Goal: Check status

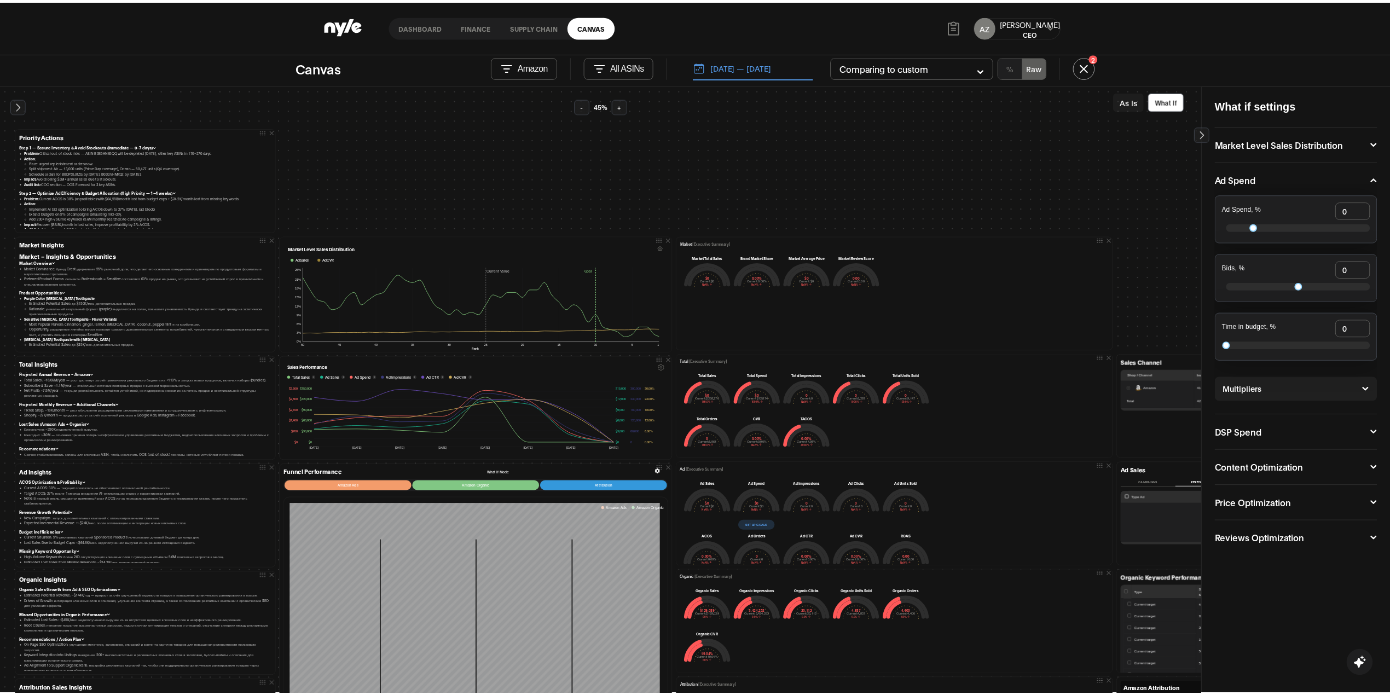
scroll to position [1, 0]
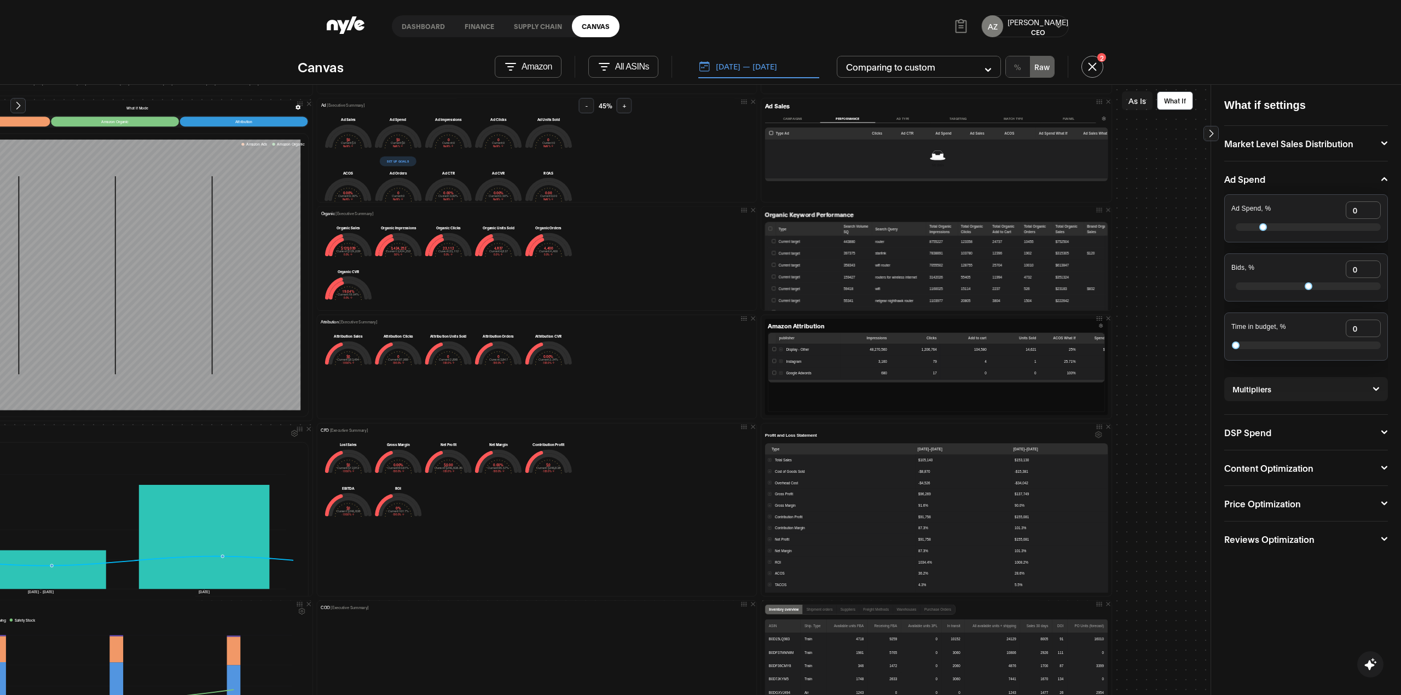
click at [409, 26] on link "Dashboard" at bounding box center [423, 26] width 63 height 22
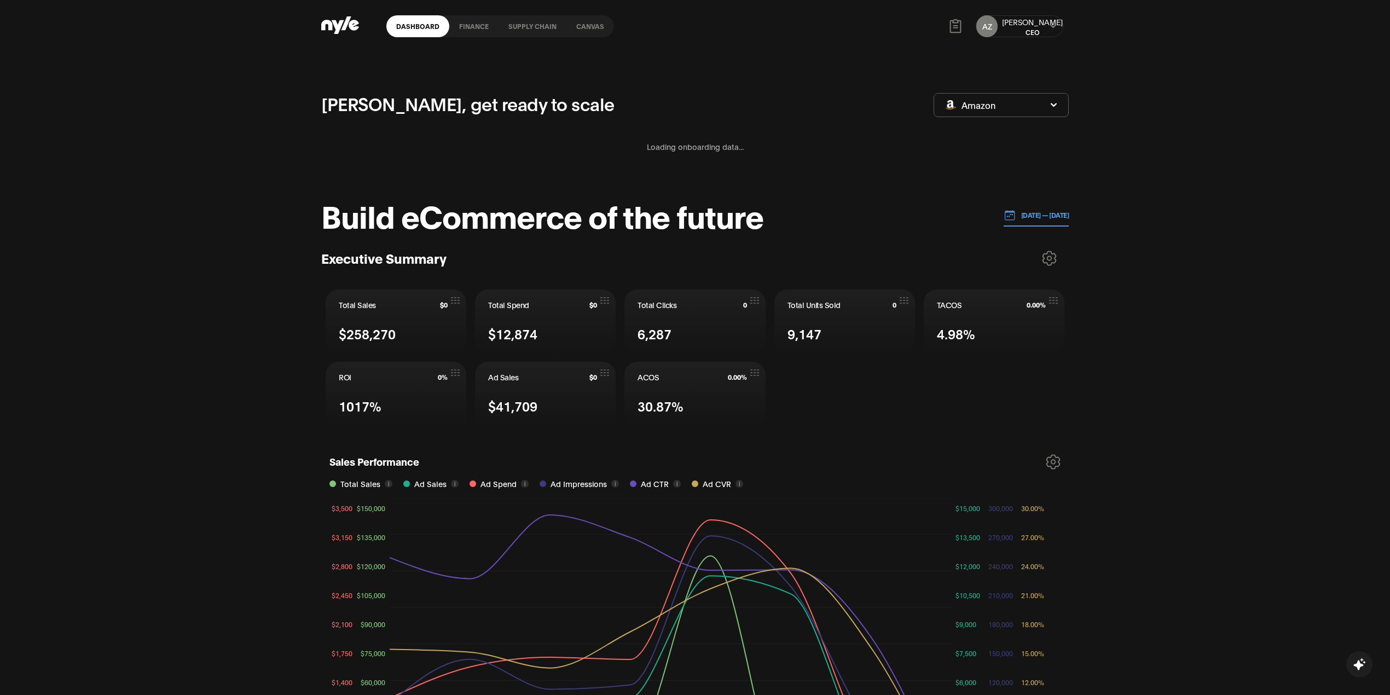
click at [1016, 213] on p "[DATE] — [DATE]" at bounding box center [1043, 215] width 54 height 10
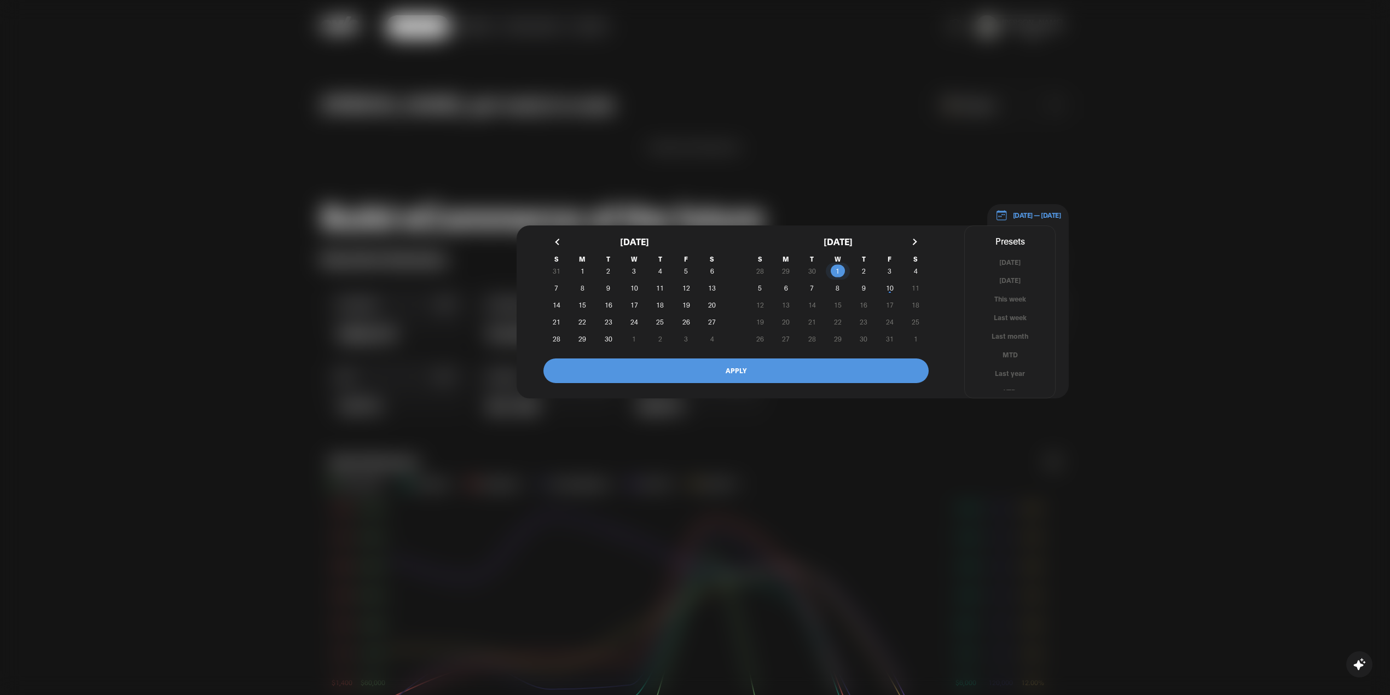
drag, startPoint x: 830, startPoint y: 268, endPoint x: 843, endPoint y: 278, distance: 16.4
click at [831, 268] on span "1" at bounding box center [838, 270] width 26 height 11
click at [841, 285] on span "8" at bounding box center [838, 287] width 26 height 11
click at [864, 368] on button "APPLY" at bounding box center [735, 370] width 385 height 25
